Goal: Transaction & Acquisition: Download file/media

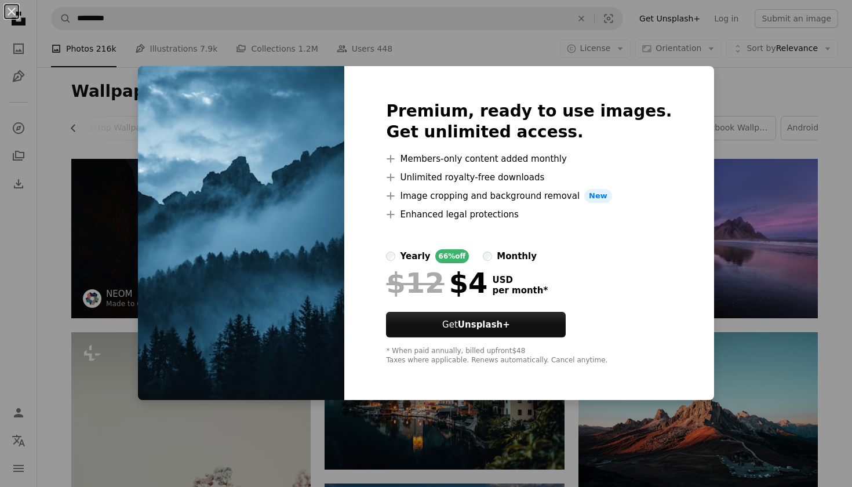
scroll to position [0, 313]
click at [844, 230] on div "An X shape Premium, ready to use images. Get unlimited access. A plus sign Memb…" at bounding box center [426, 243] width 852 height 487
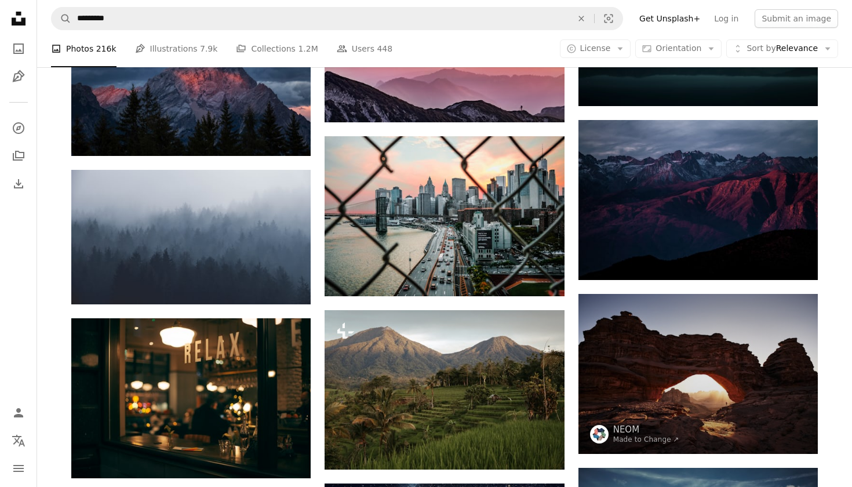
scroll to position [1565, 0]
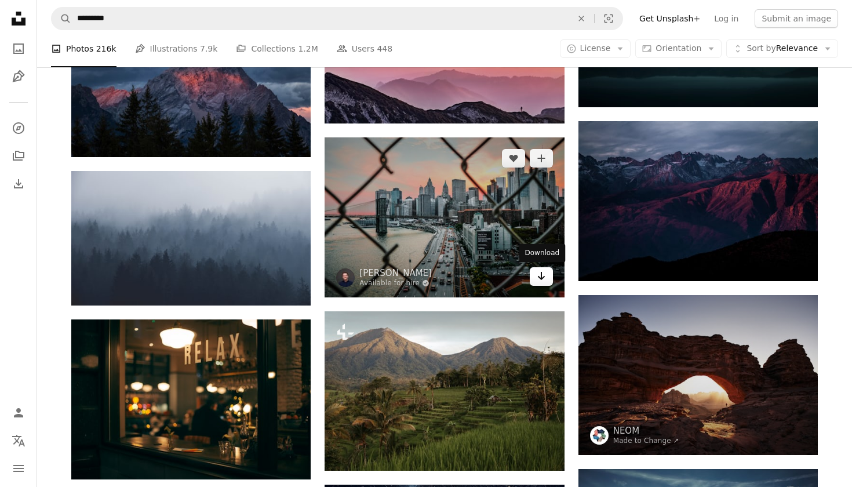
click at [539, 271] on icon "Arrow pointing down" at bounding box center [540, 276] width 9 height 14
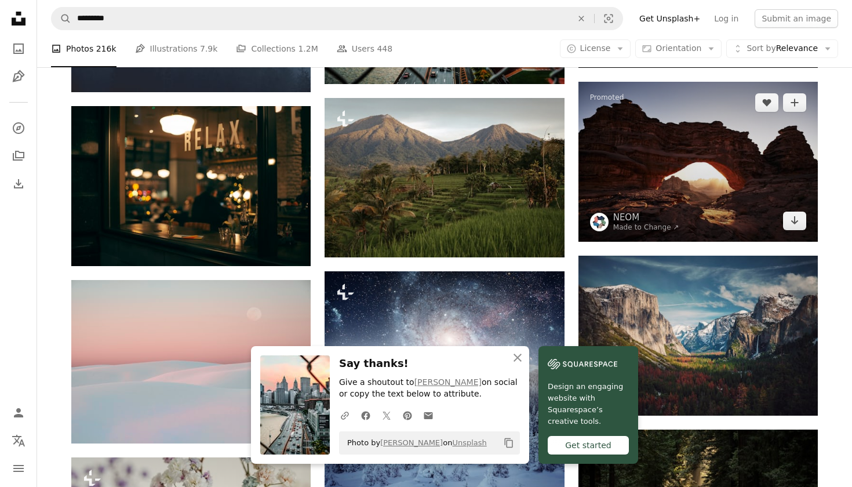
scroll to position [1779, 0]
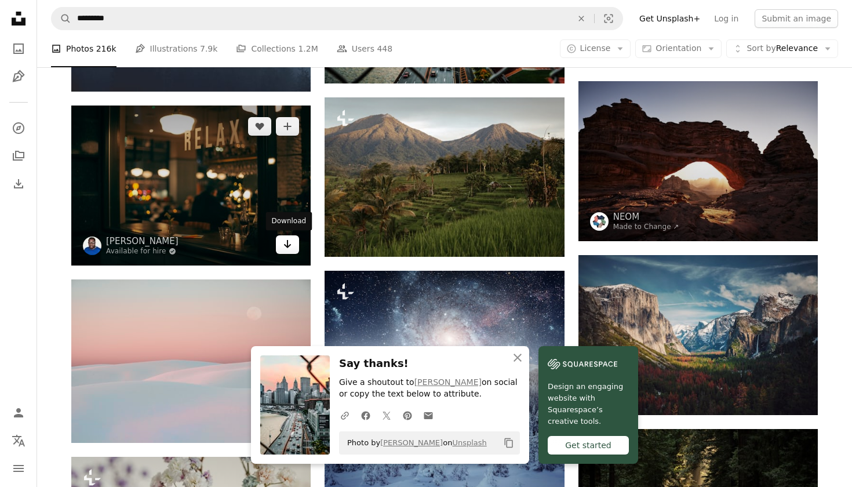
click at [291, 239] on icon "Arrow pointing down" at bounding box center [287, 244] width 9 height 14
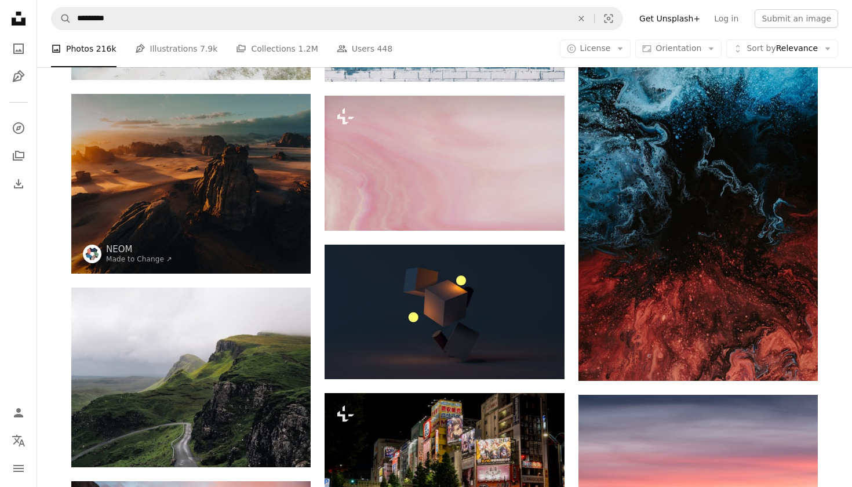
scroll to position [5183, 0]
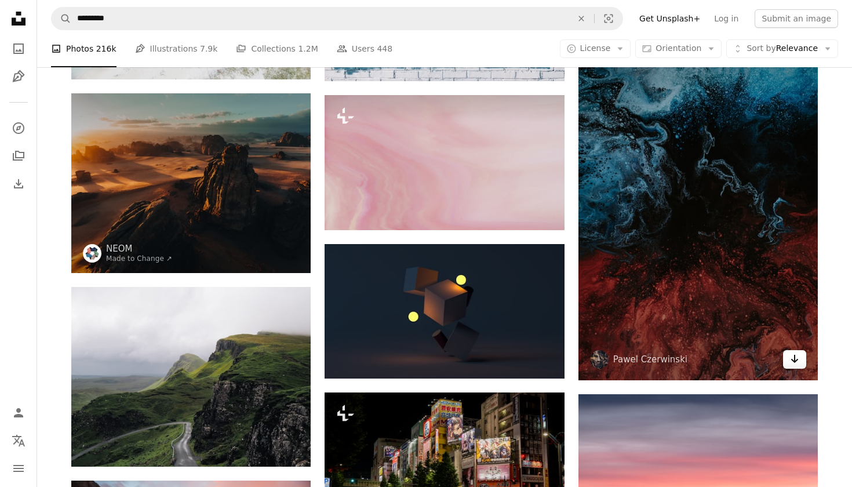
click at [796, 359] on icon "Arrow pointing down" at bounding box center [794, 359] width 9 height 14
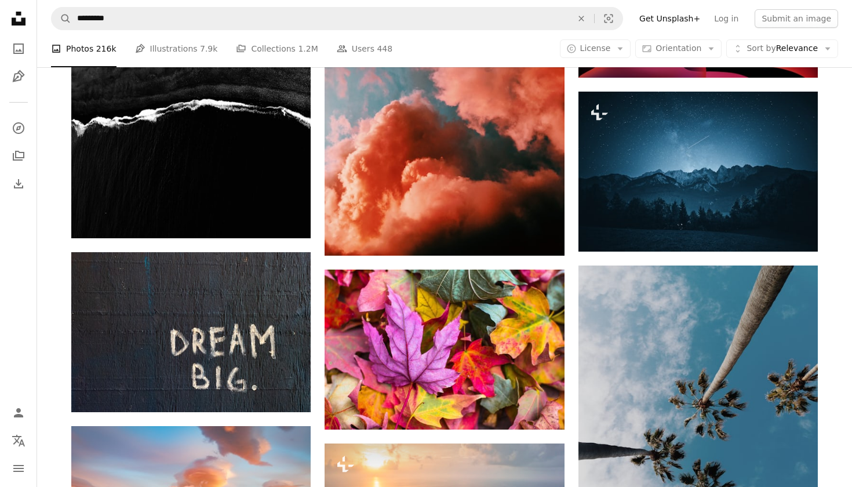
scroll to position [6854, 0]
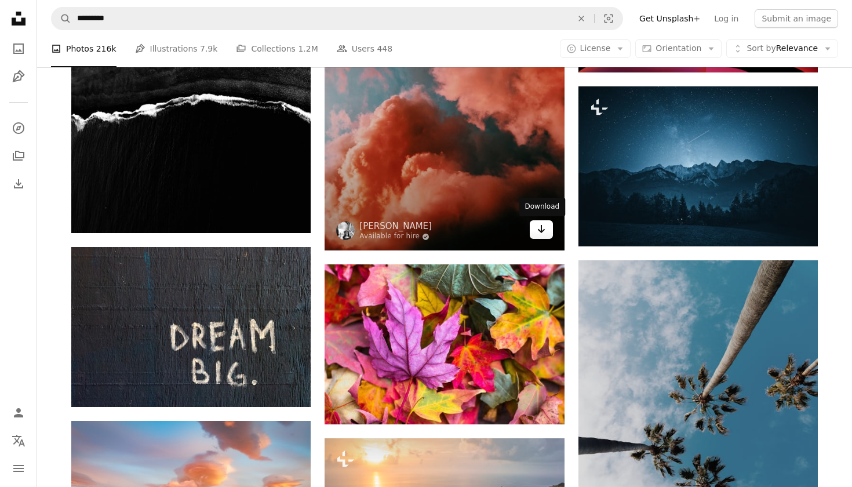
click at [539, 225] on icon "Arrow pointing down" at bounding box center [540, 229] width 9 height 14
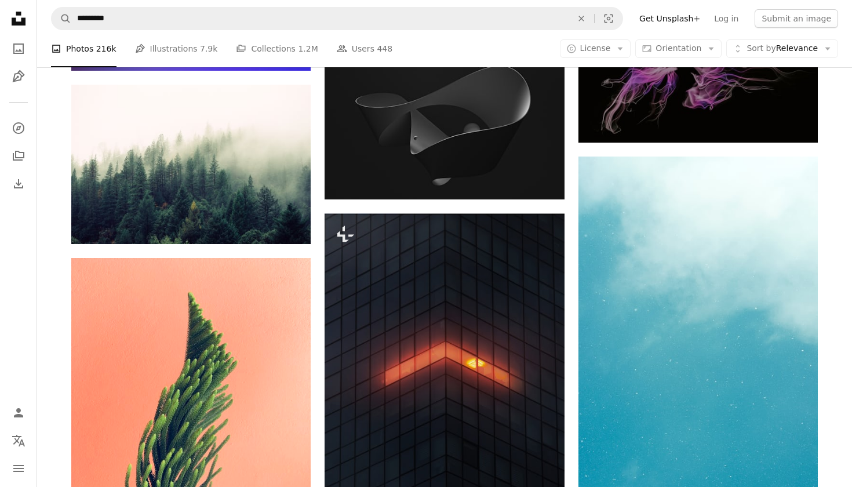
scroll to position [21321, 0]
